Goal: Information Seeking & Learning: Learn about a topic

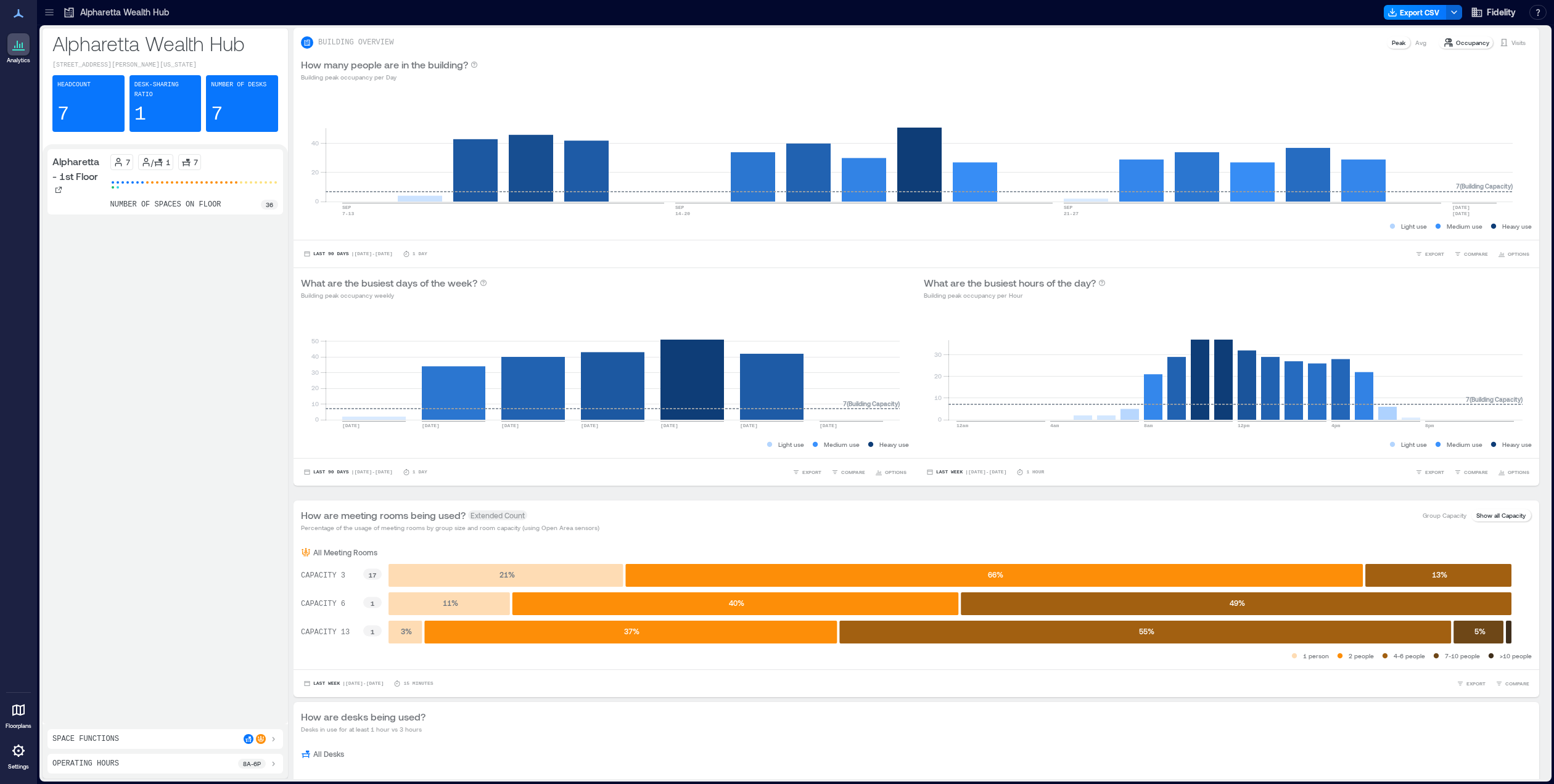
click at [55, 12] on div at bounding box center [49, 12] width 20 height 20
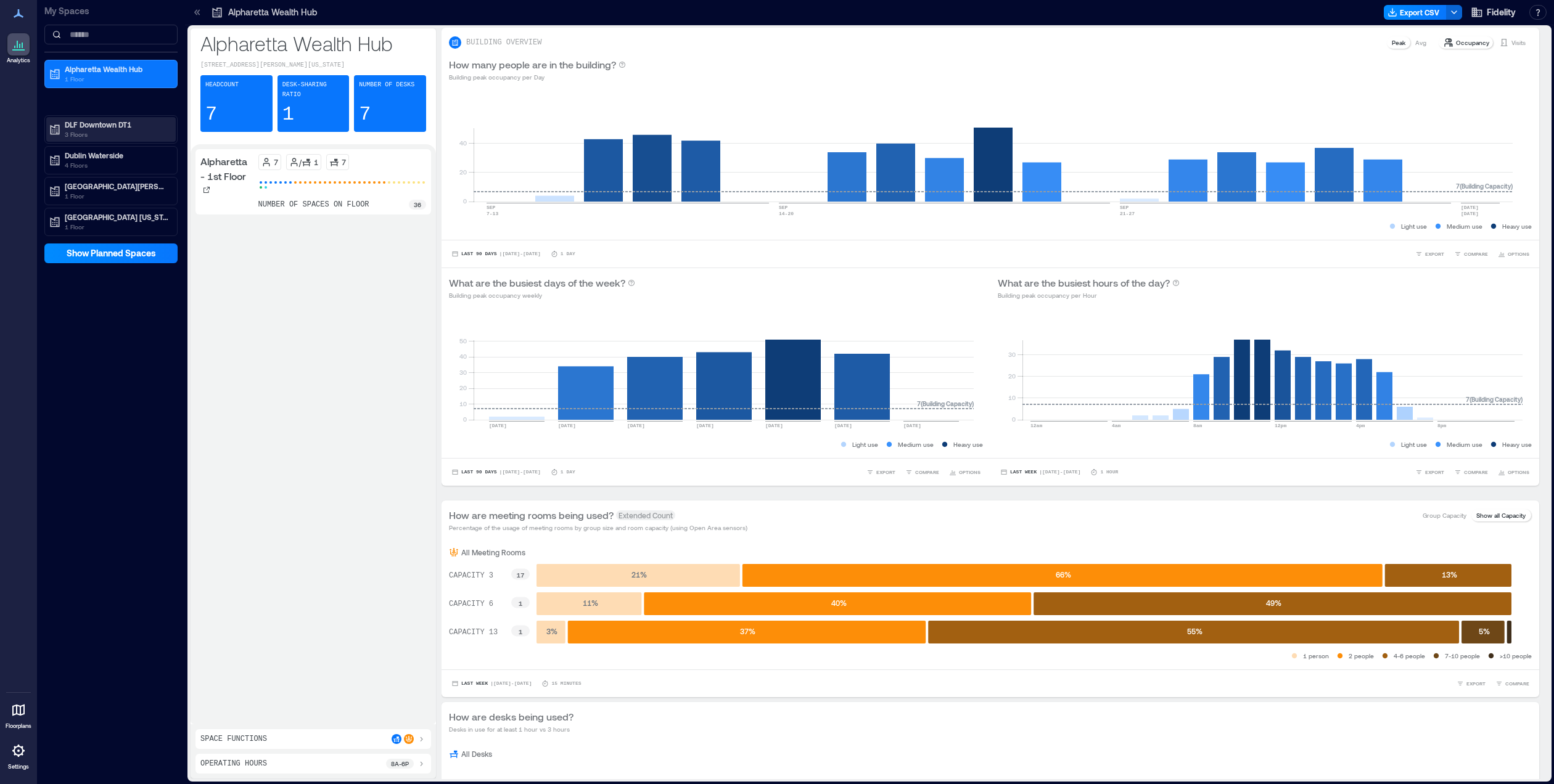
click at [93, 121] on p "DLF Downtown DT1" at bounding box center [116, 124] width 104 height 10
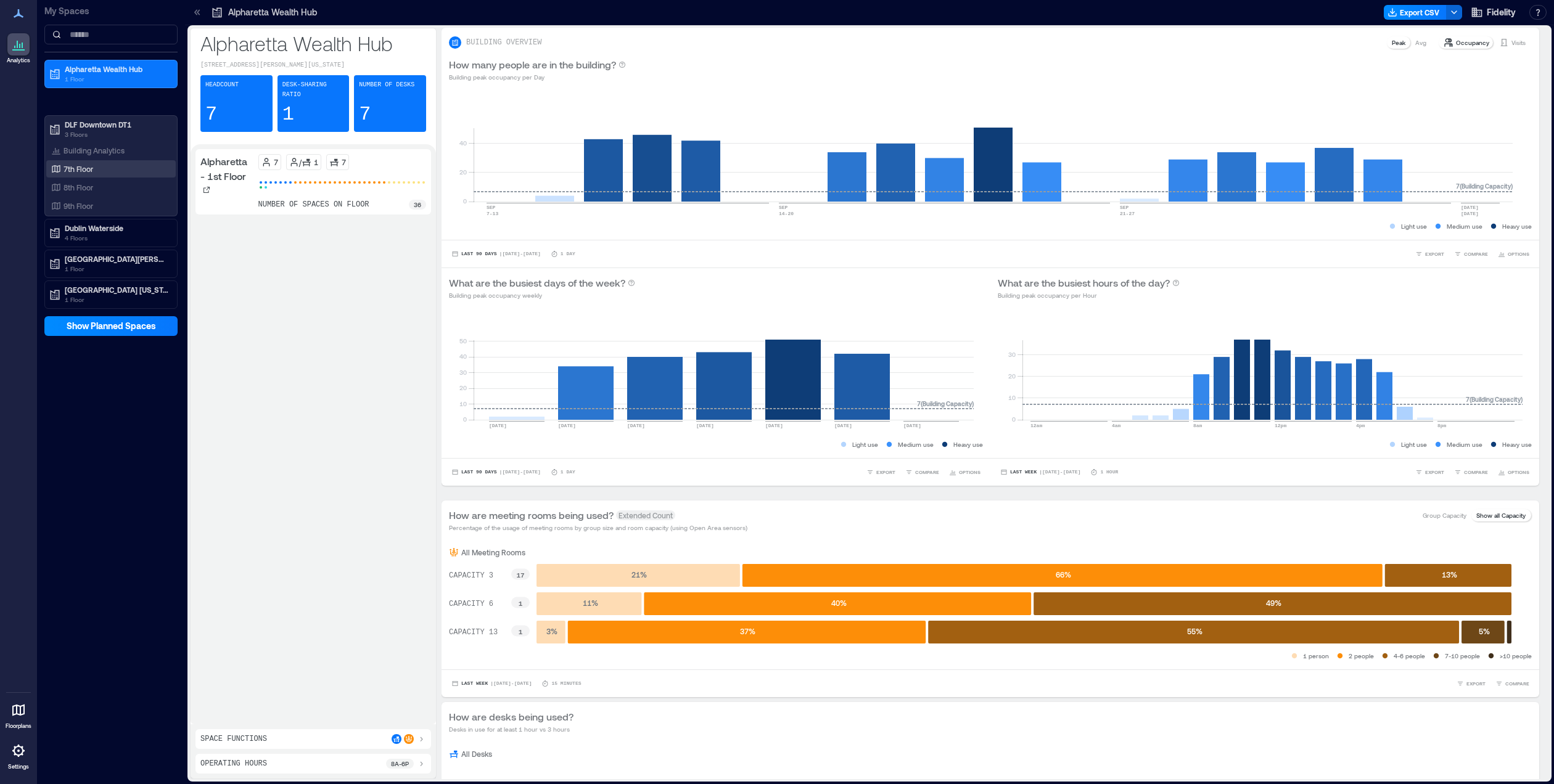
click at [66, 169] on p "7th Floor" at bounding box center [79, 169] width 30 height 10
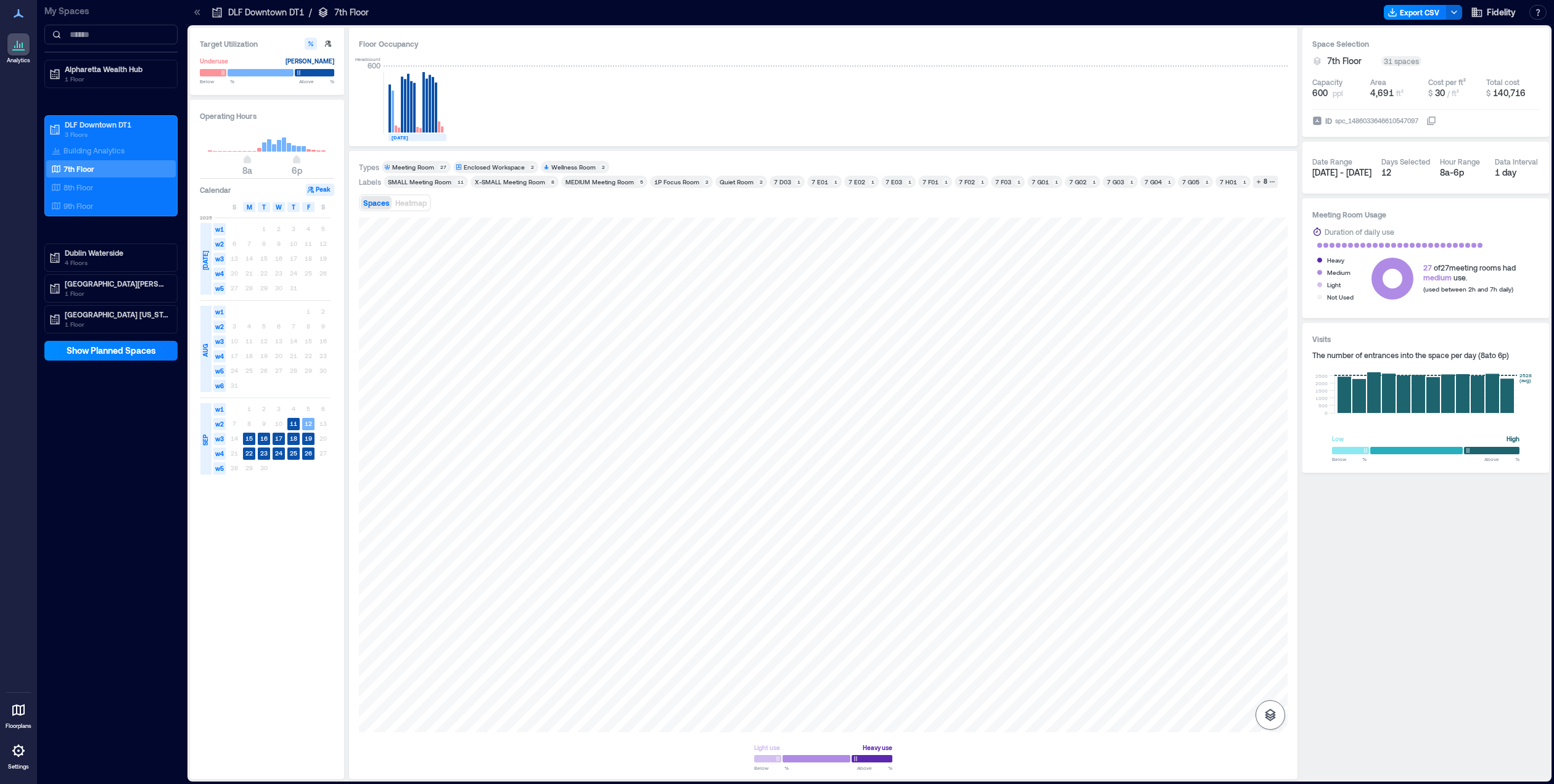
click at [1266, 712] on icon "button" at bounding box center [1270, 715] width 11 height 12
click at [1266, 648] on icon "button" at bounding box center [1270, 649] width 15 height 15
click at [82, 187] on p "8th Floor" at bounding box center [79, 187] width 30 height 10
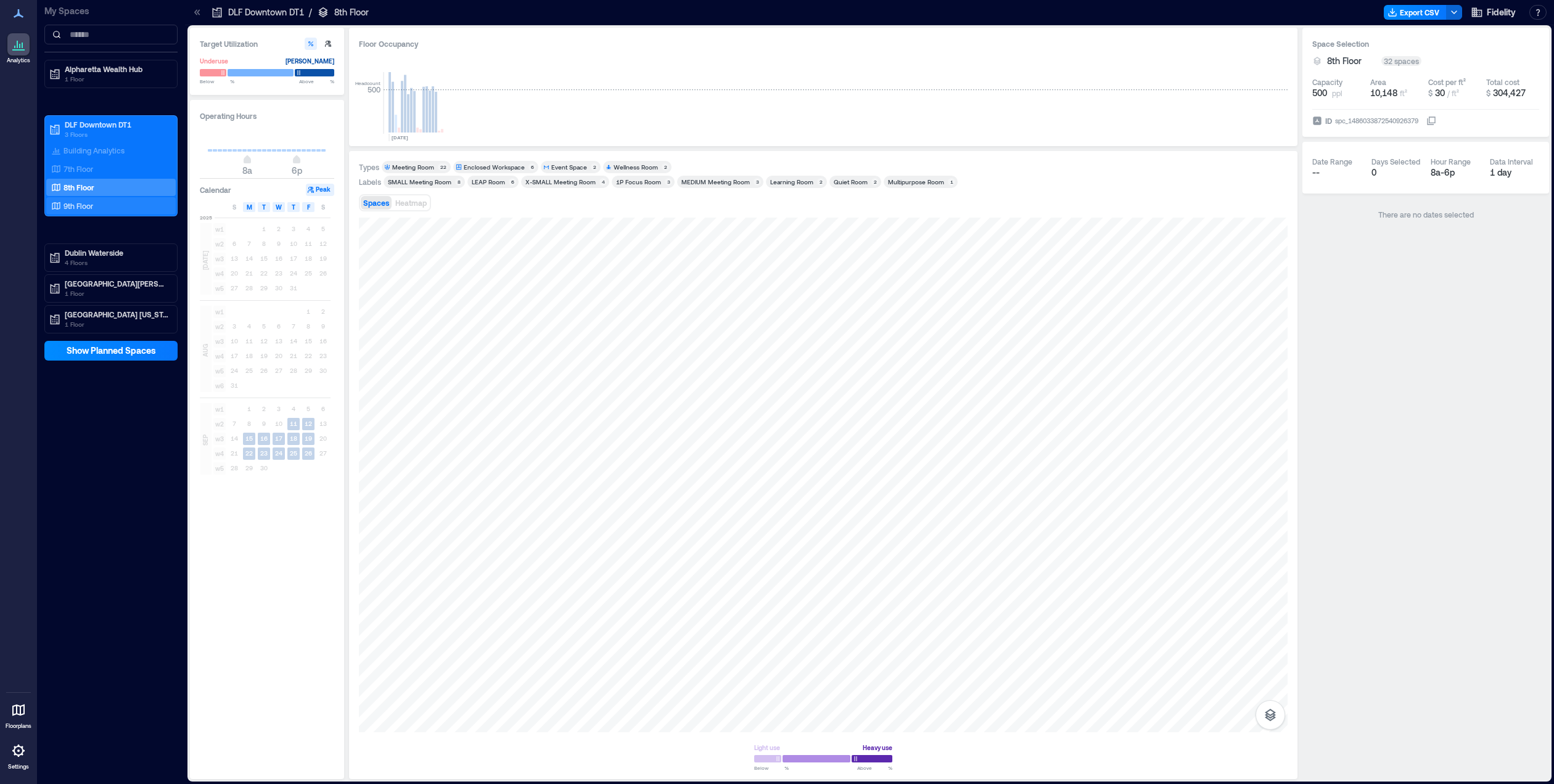
click at [85, 204] on p "9th Floor" at bounding box center [79, 205] width 30 height 10
click at [89, 185] on p "8th Floor" at bounding box center [79, 187] width 30 height 10
click at [84, 170] on p "7th Floor" at bounding box center [79, 169] width 30 height 10
click at [84, 201] on div "9th Floor" at bounding box center [109, 205] width 120 height 12
click at [72, 162] on div "7th Floor" at bounding box center [111, 169] width 129 height 17
